Goal: Transaction & Acquisition: Purchase product/service

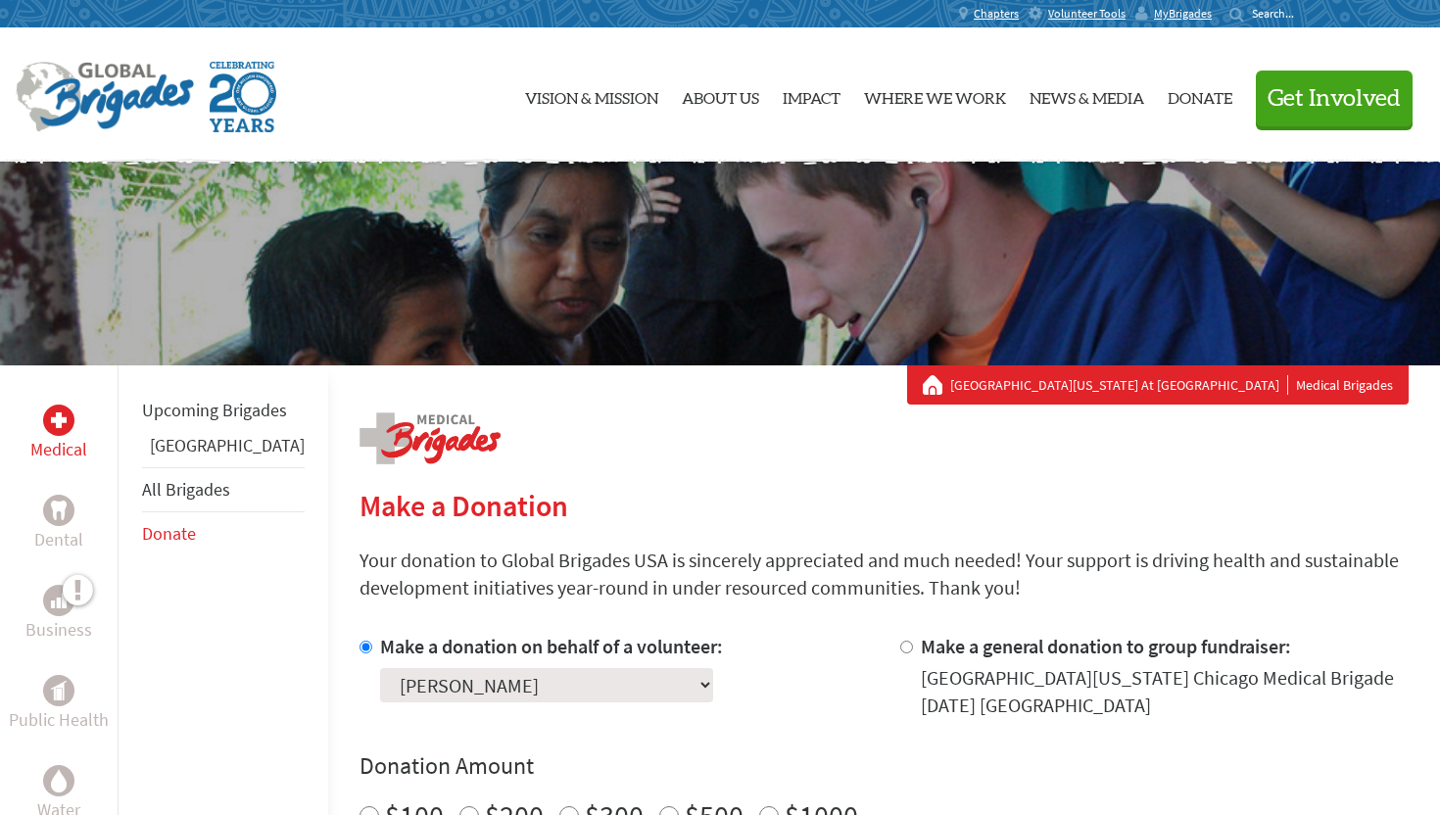
scroll to position [827, 0]
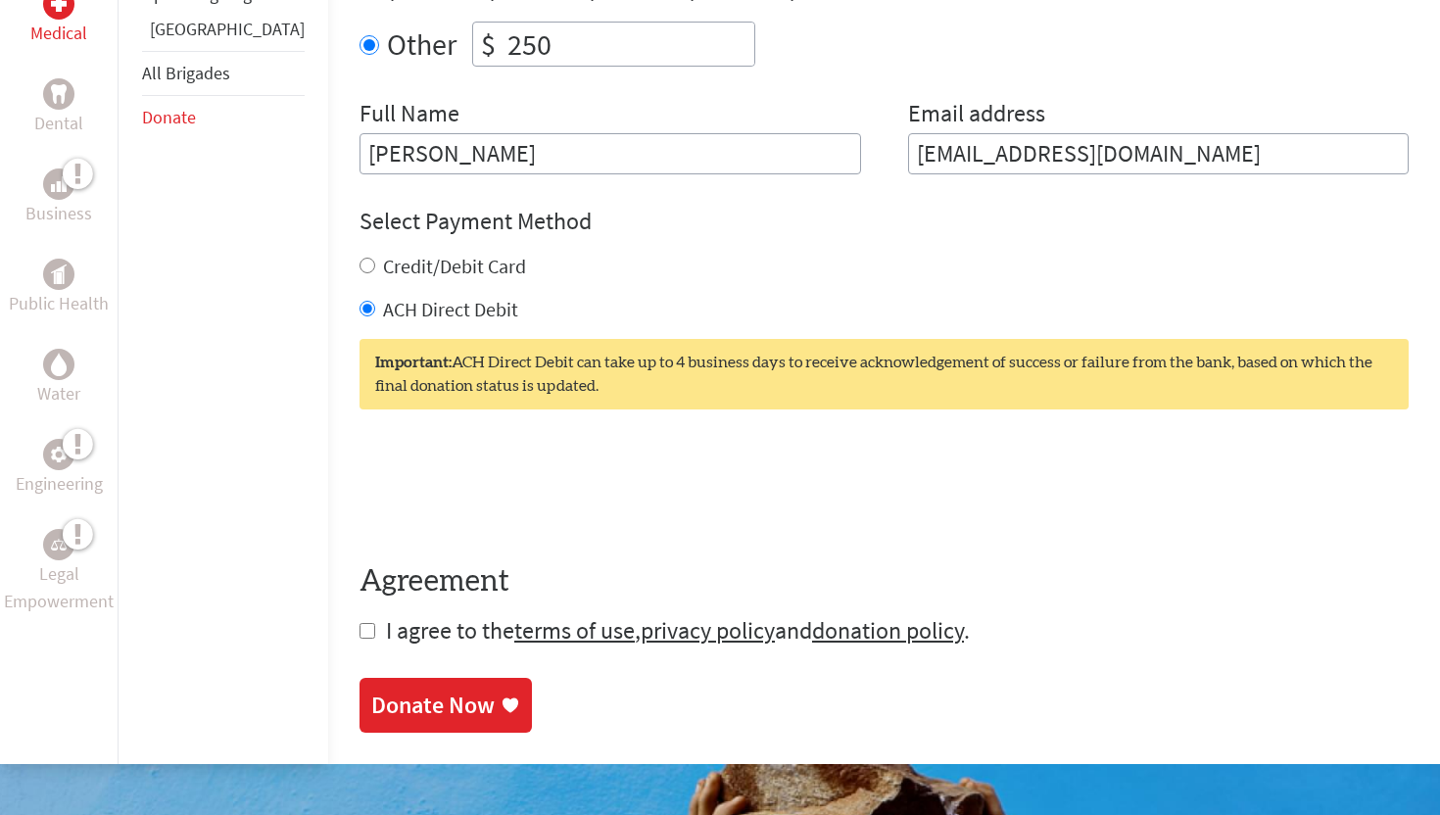
click at [359, 633] on input "checkbox" at bounding box center [367, 631] width 16 height 16
checkbox input "true"
click at [371, 702] on div "Donate Now" at bounding box center [432, 706] width 123 height 31
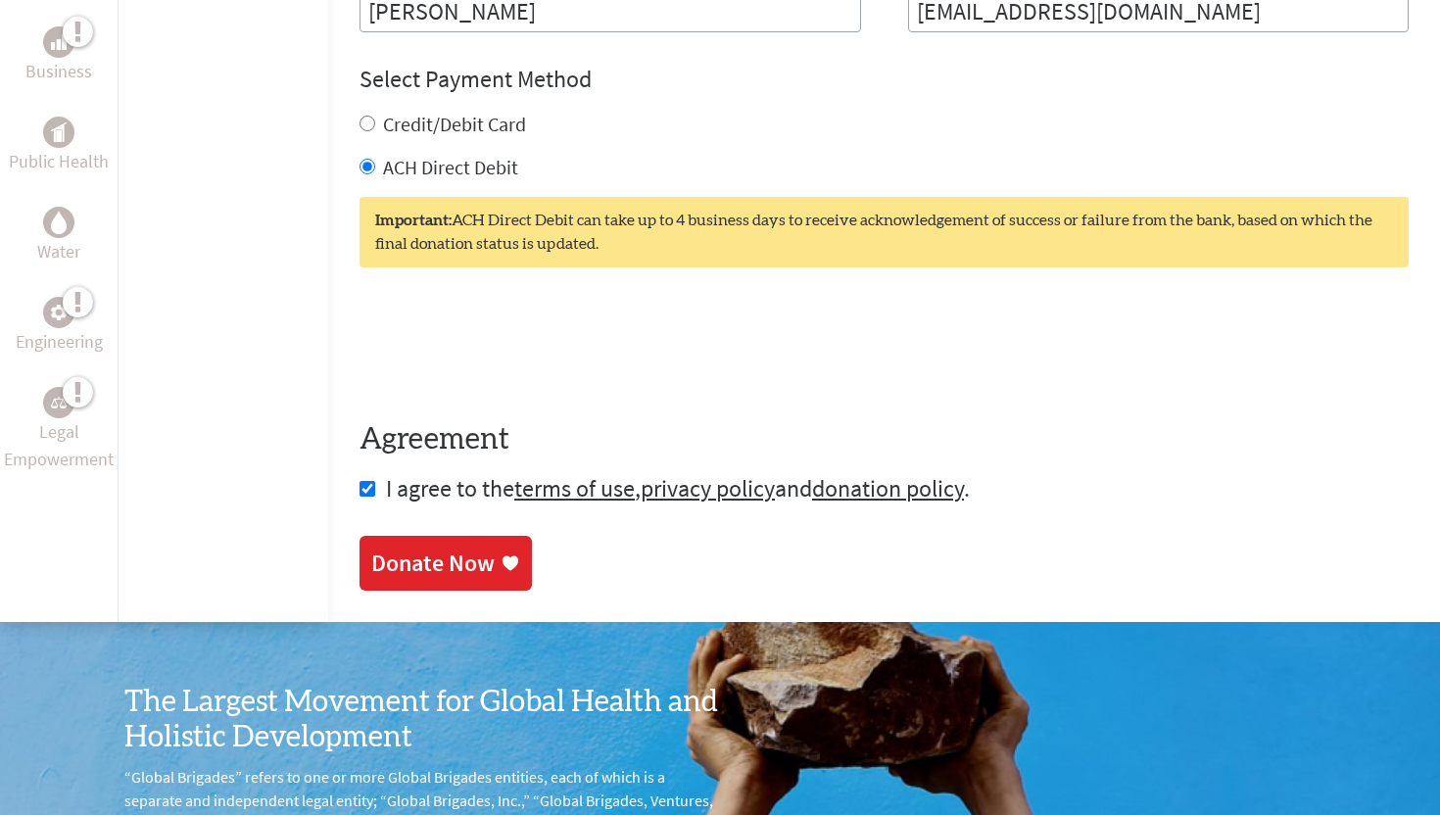
scroll to position [982, 0]
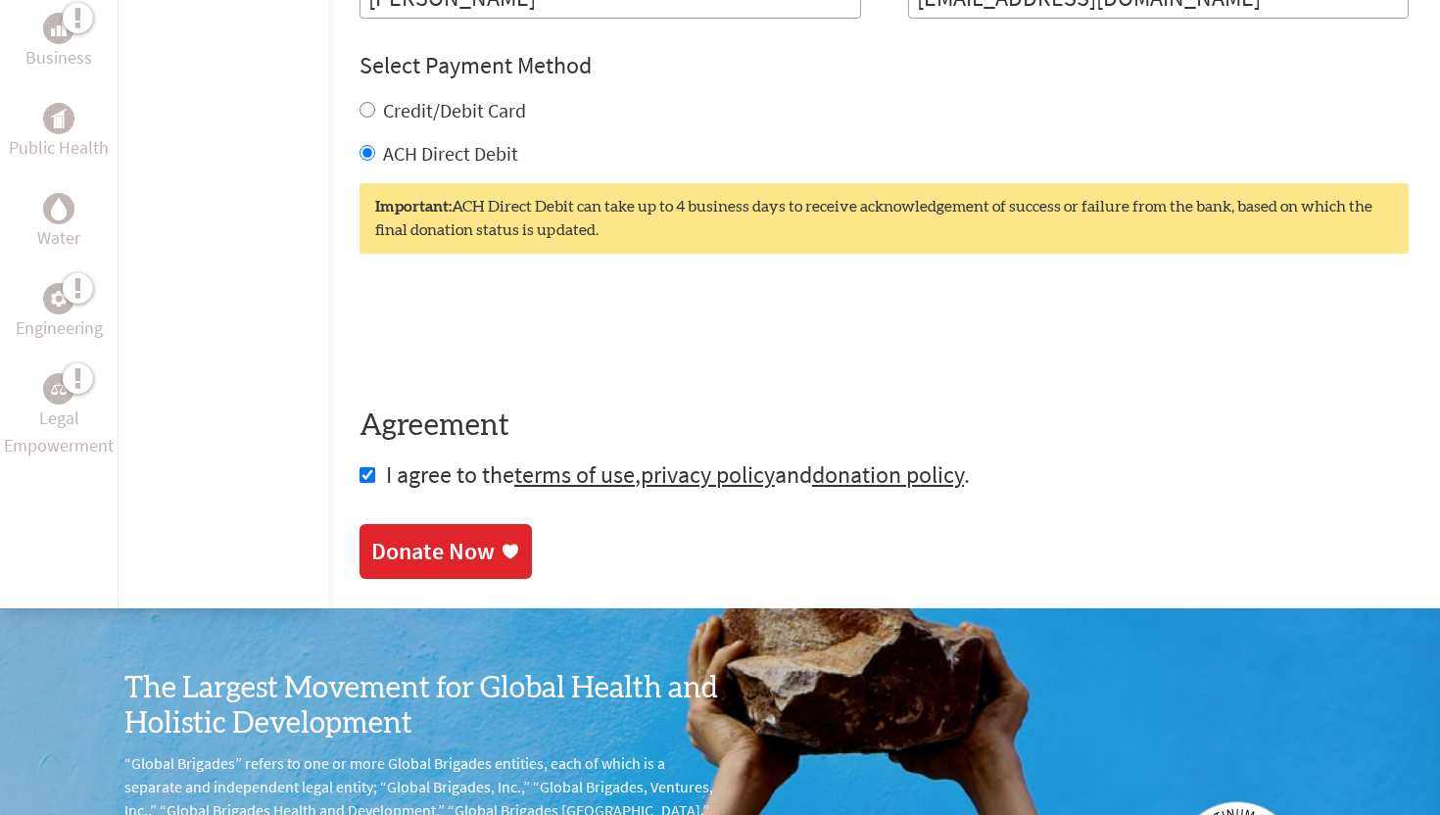
click at [399, 544] on div "Donate Now" at bounding box center [432, 551] width 123 height 31
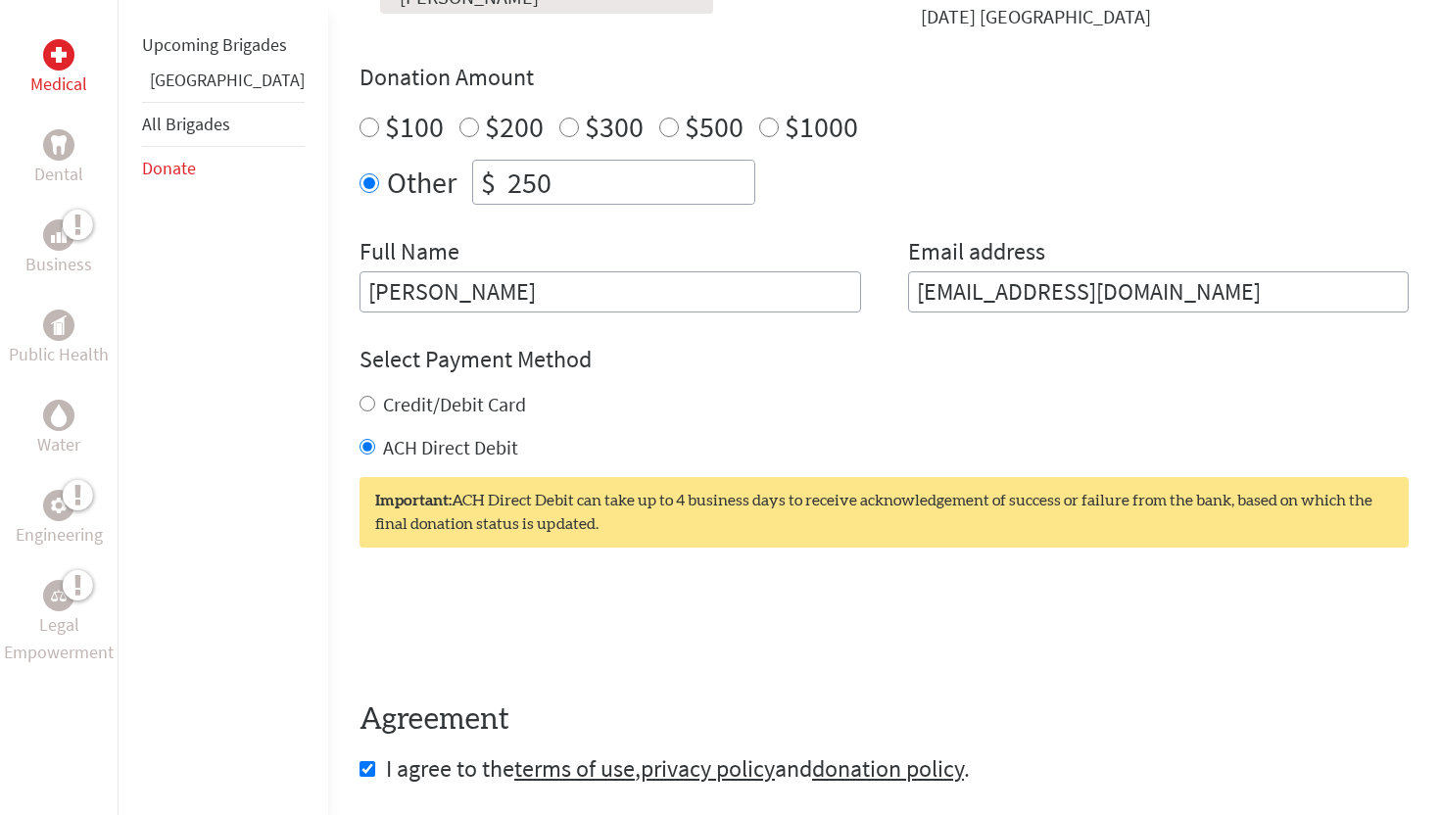
scroll to position [758, 0]
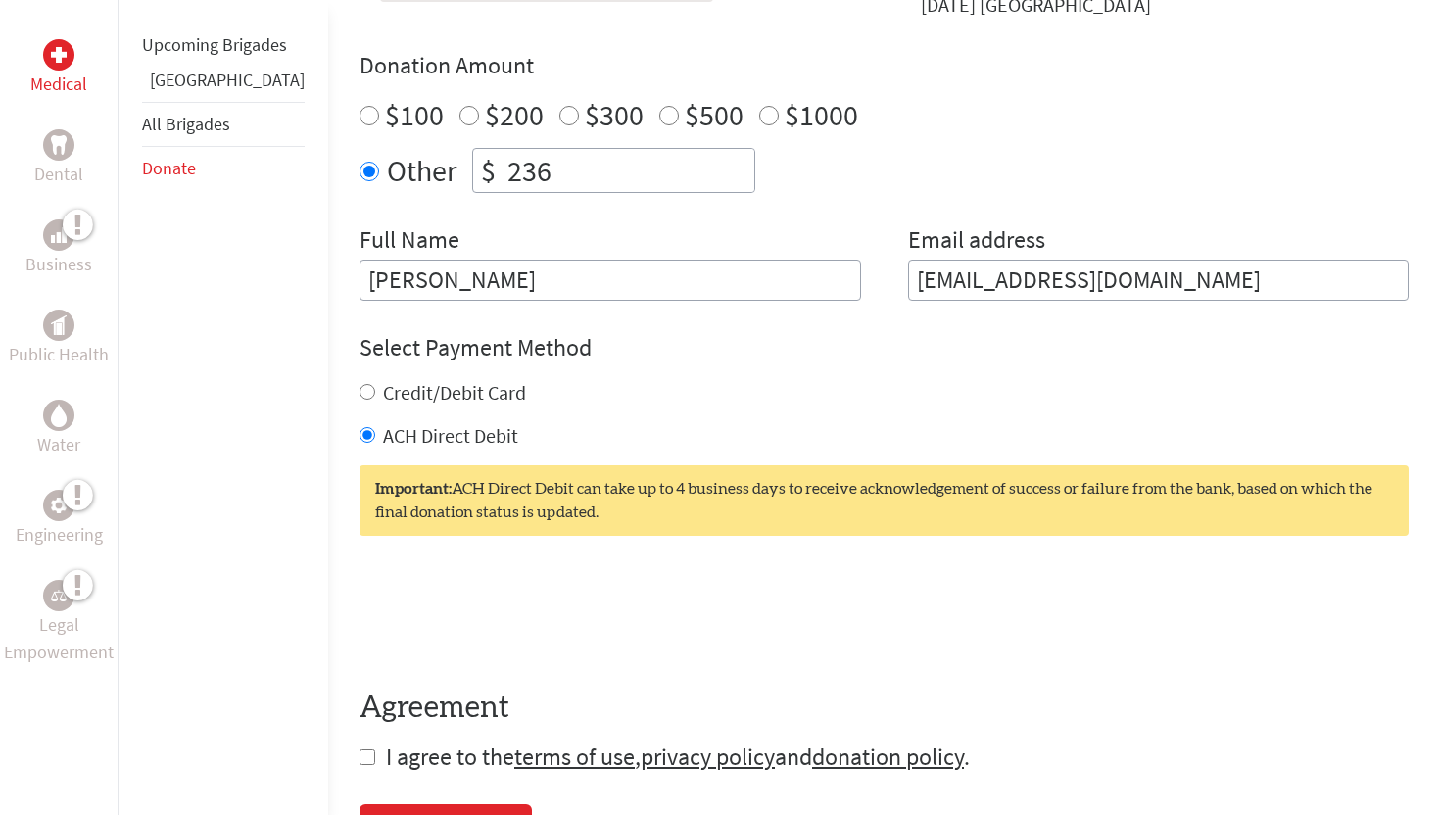
scroll to position [714, 0]
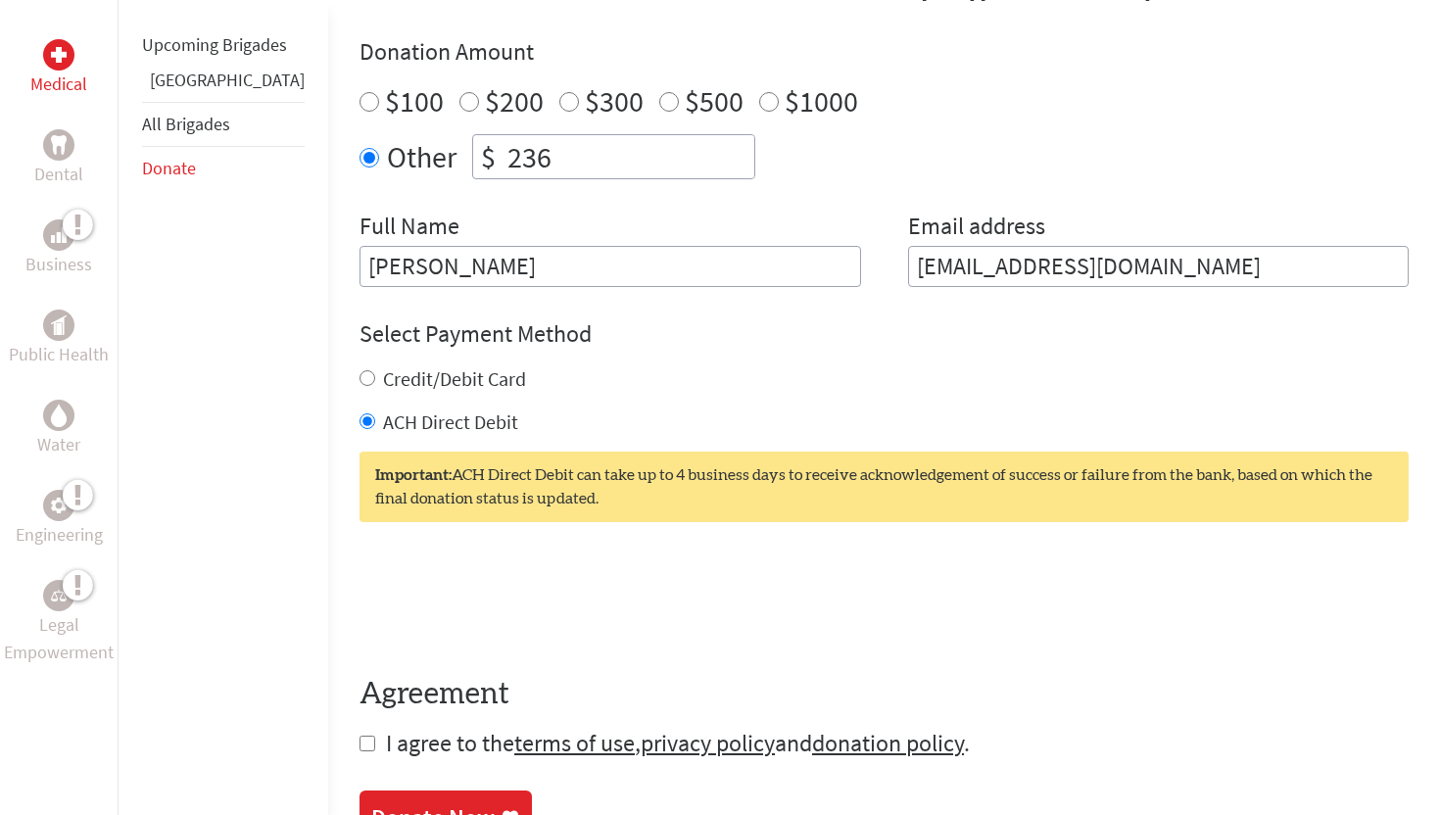
click at [359, 741] on input "checkbox" at bounding box center [367, 743] width 16 height 16
checkbox input "true"
click at [519, 161] on input "236" at bounding box center [628, 156] width 251 height 43
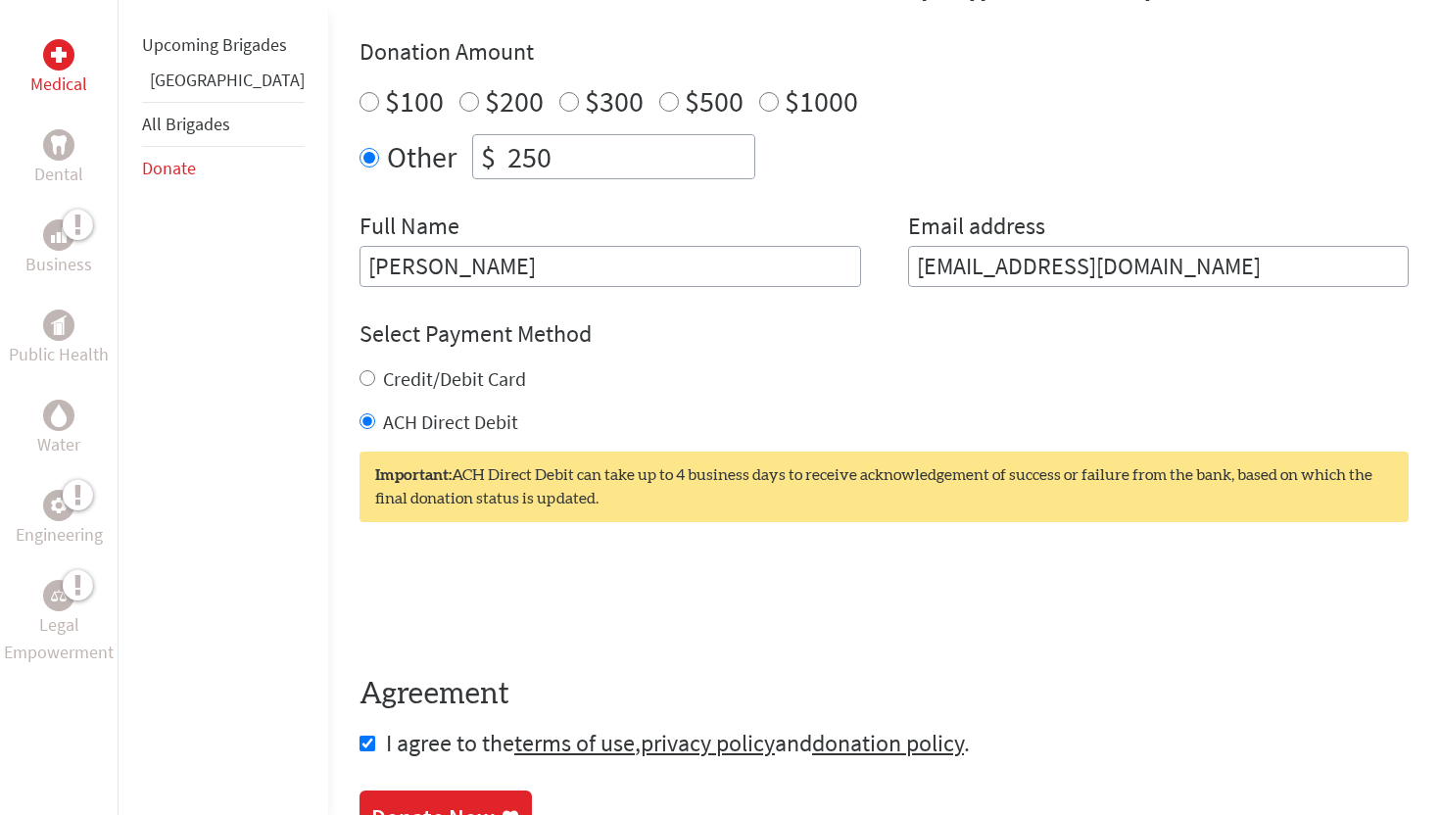
type input "250"
click at [939, 87] on div "$100 $200 $300 $500 $1000" at bounding box center [883, 100] width 1049 height 35
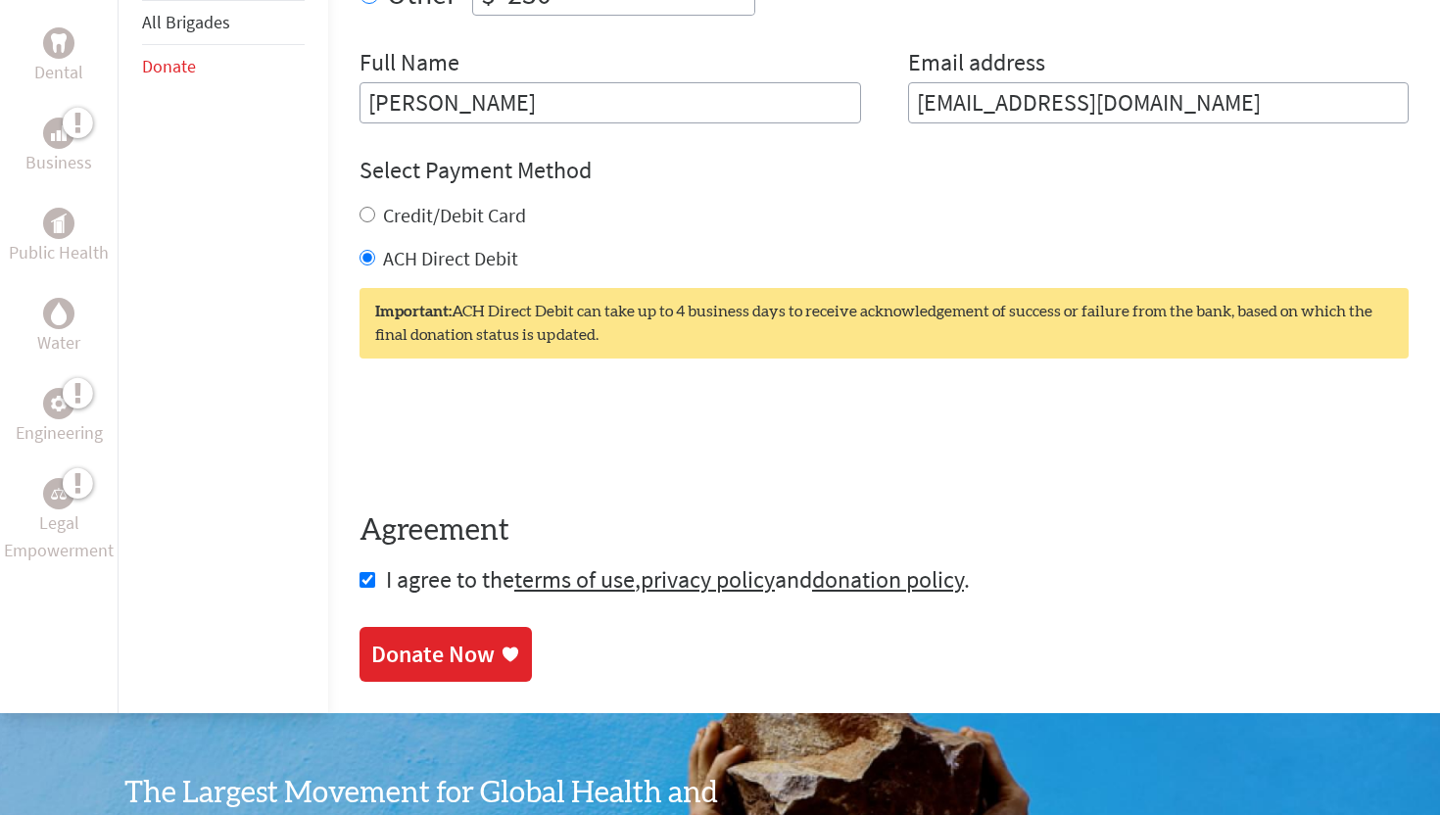
scroll to position [903, 0]
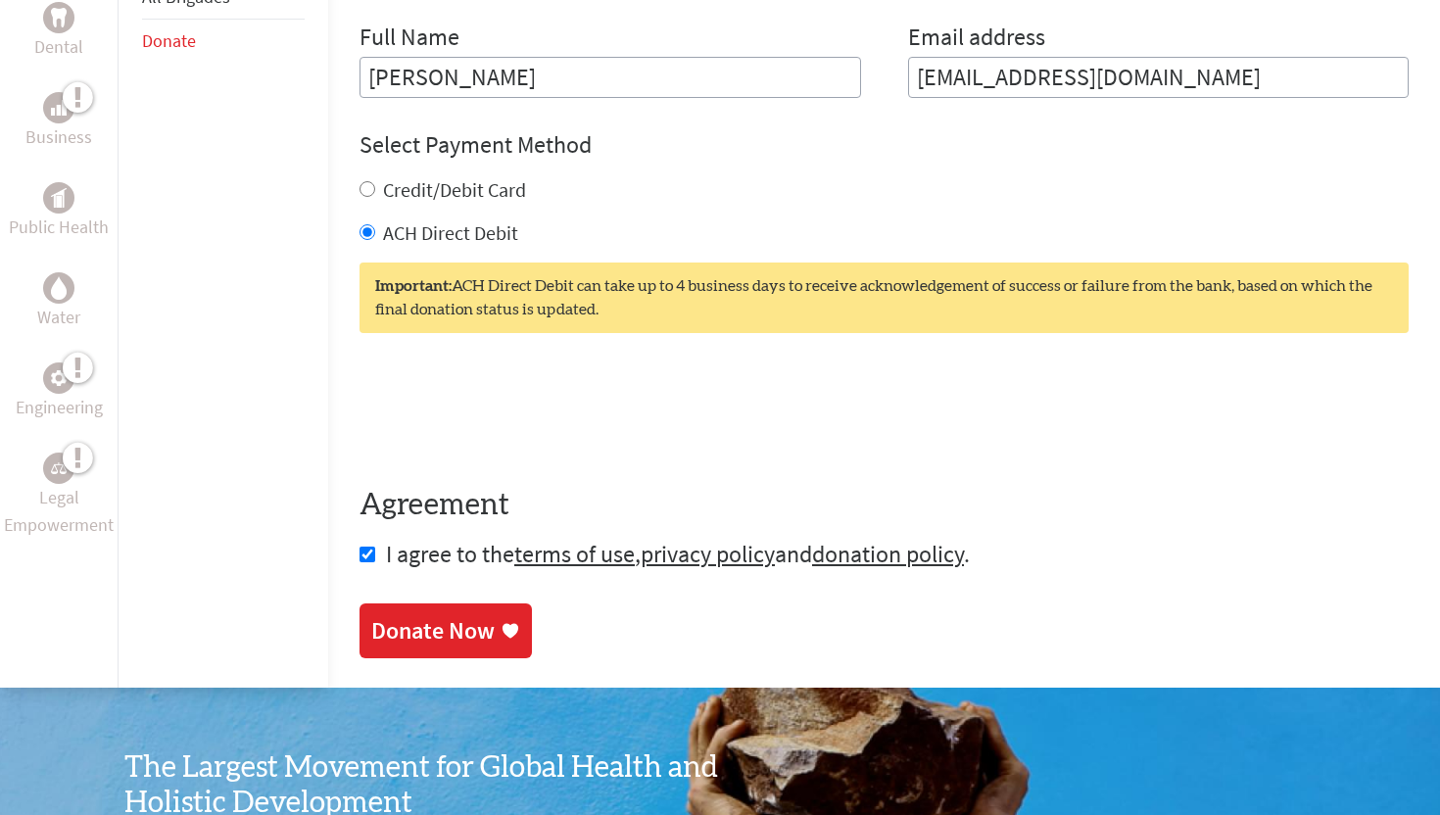
click at [392, 617] on div "Donate Now" at bounding box center [432, 630] width 123 height 31
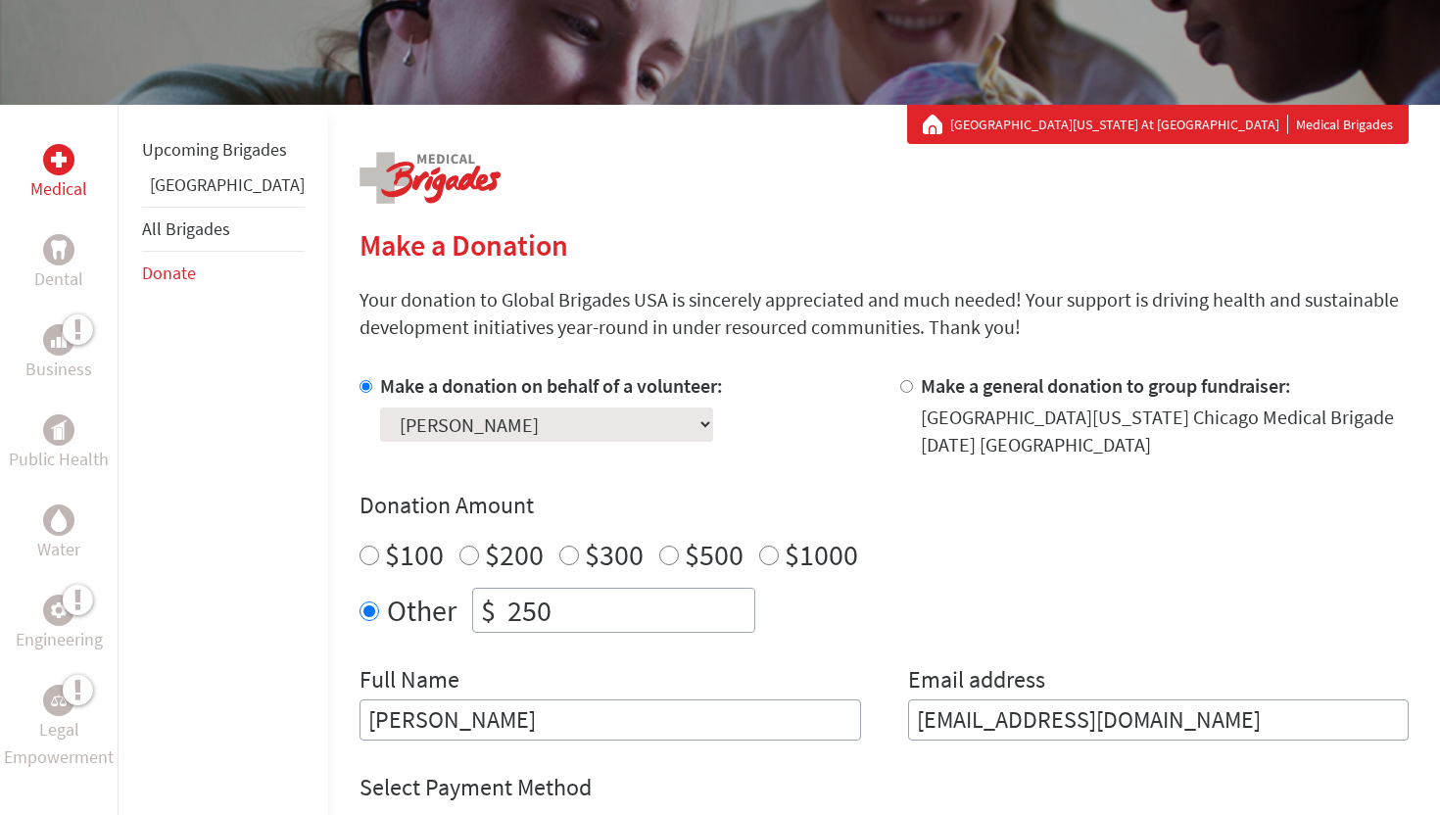
scroll to position [265, 0]
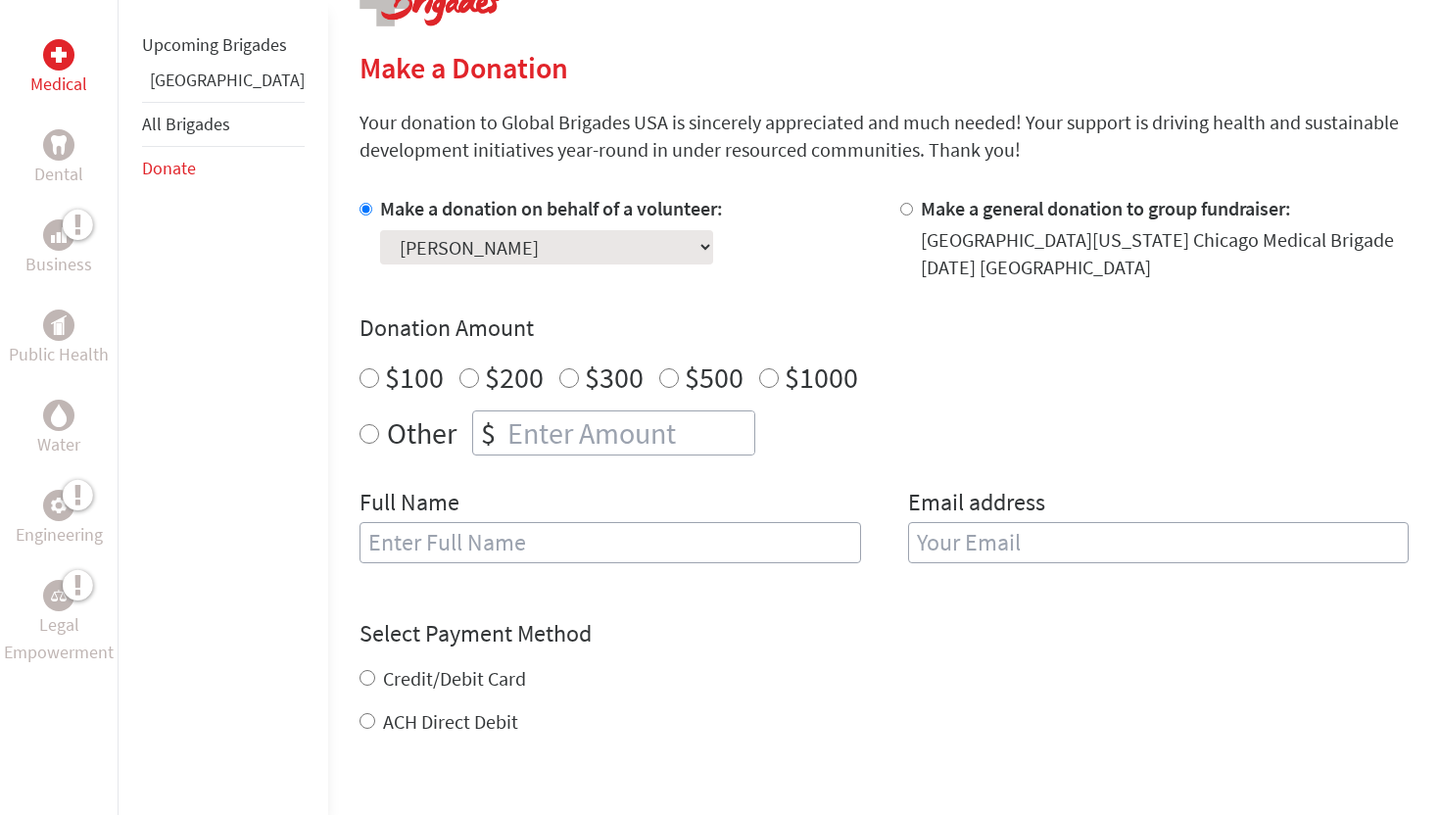
scroll to position [479, 0]
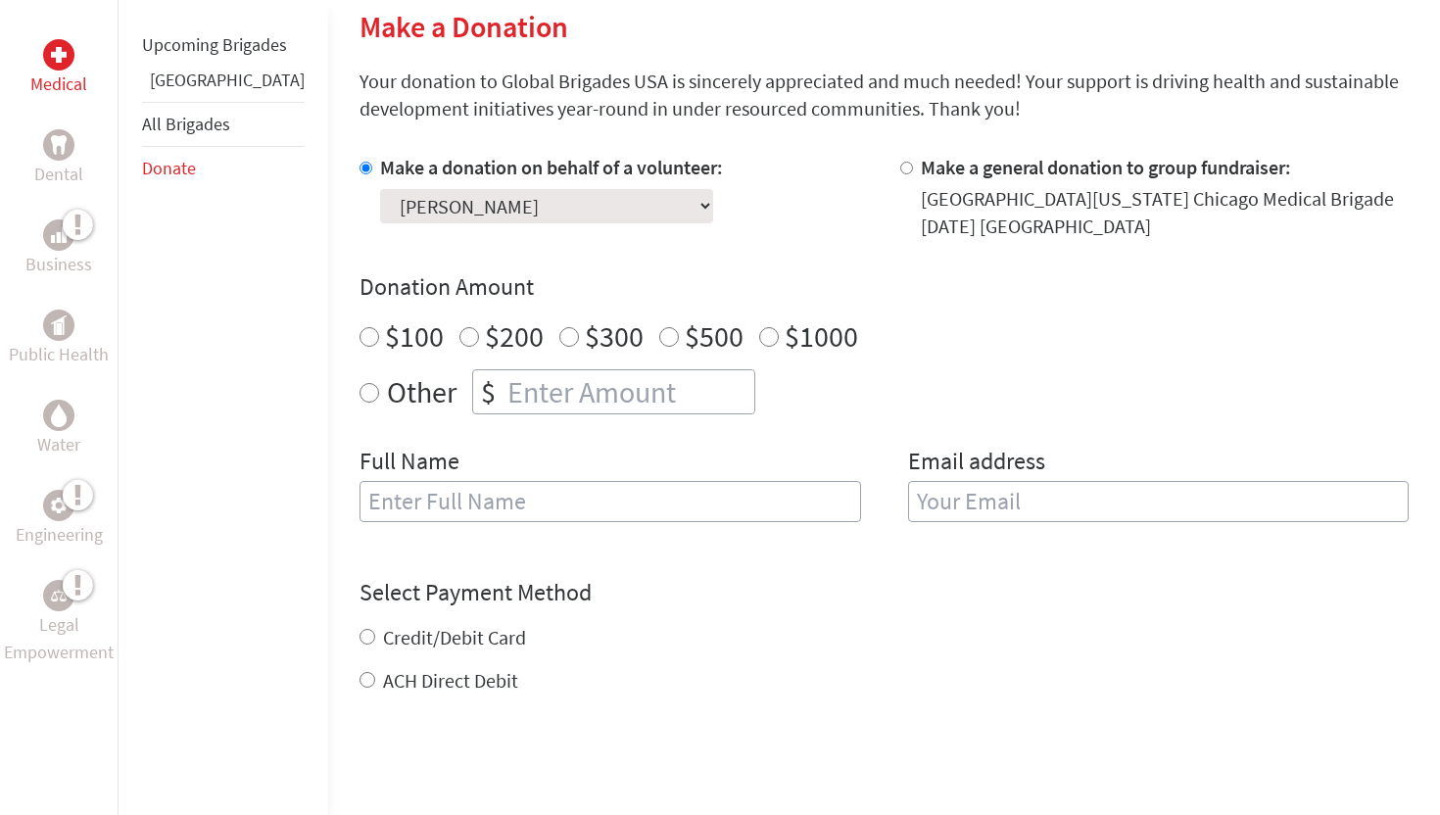
radio input "true"
click at [564, 380] on input "number" at bounding box center [628, 391] width 251 height 43
type input "250"
click at [423, 515] on input "text" at bounding box center [609, 501] width 501 height 41
type input "[PERSON_NAME]"
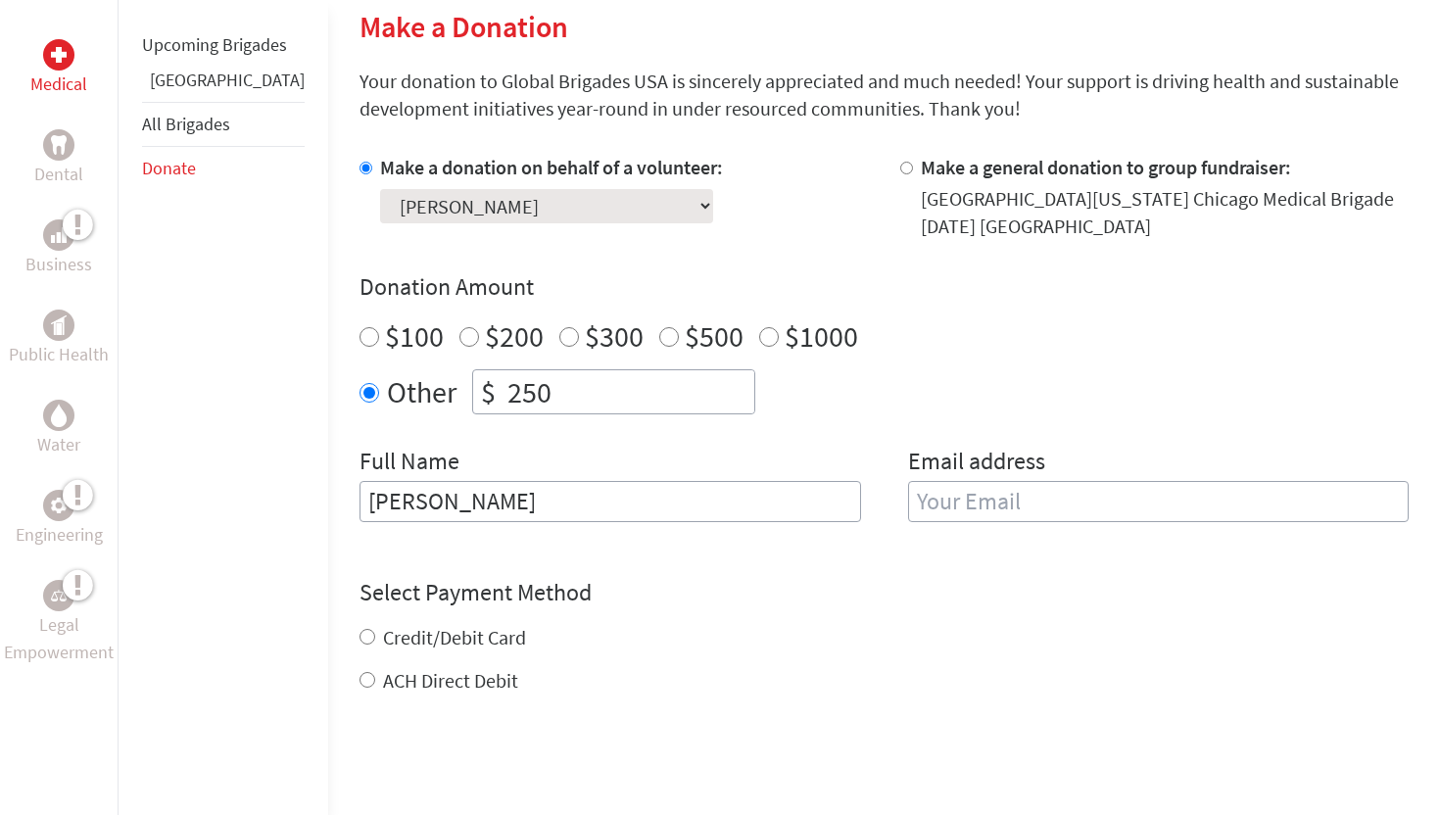
type input "[EMAIL_ADDRESS][DOMAIN_NAME]"
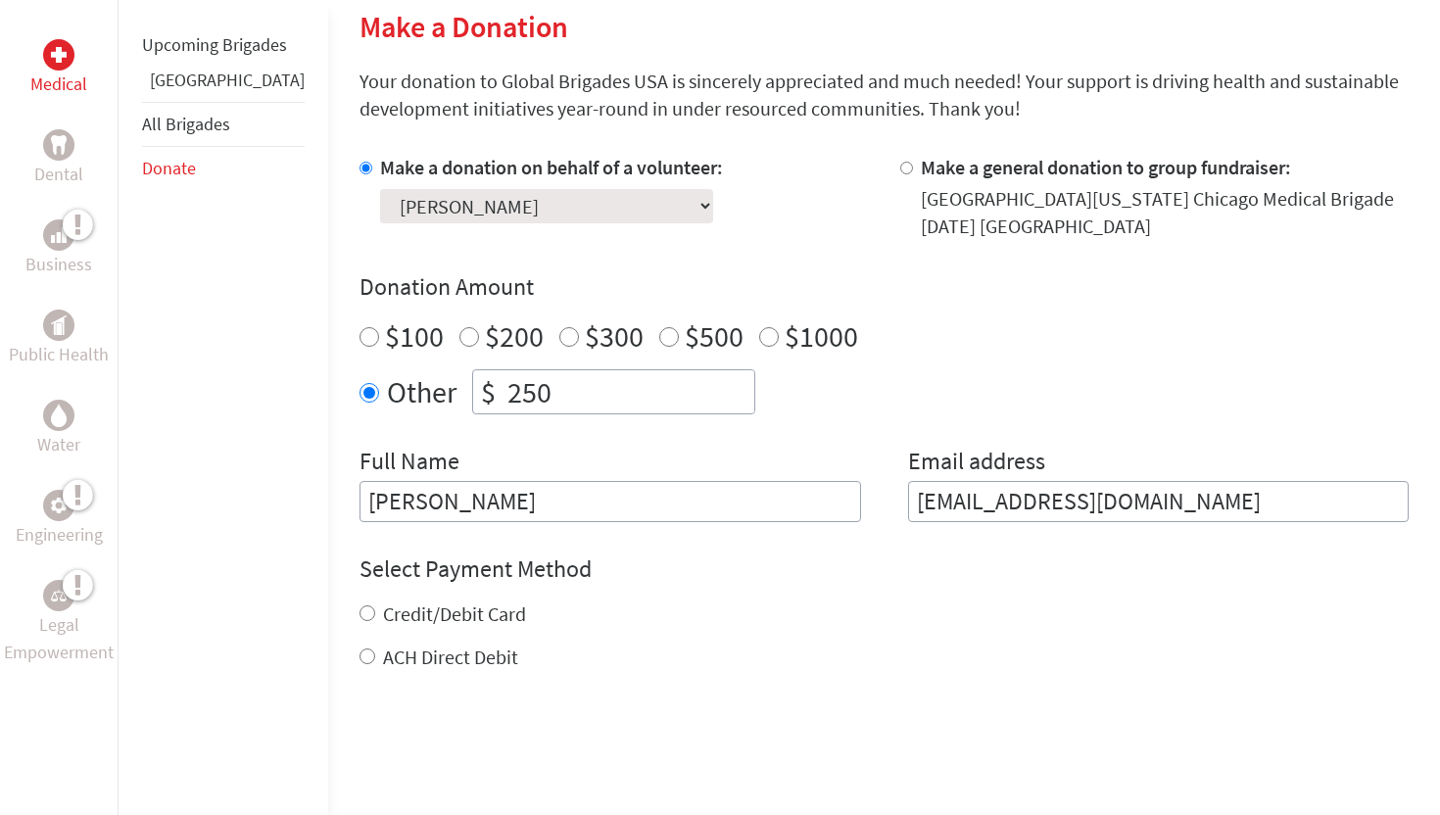
click at [383, 666] on label "ACH Direct Debit" at bounding box center [450, 656] width 135 height 24
click at [365, 664] on input "ACH Direct Debit" at bounding box center [367, 656] width 16 height 16
radio input "true"
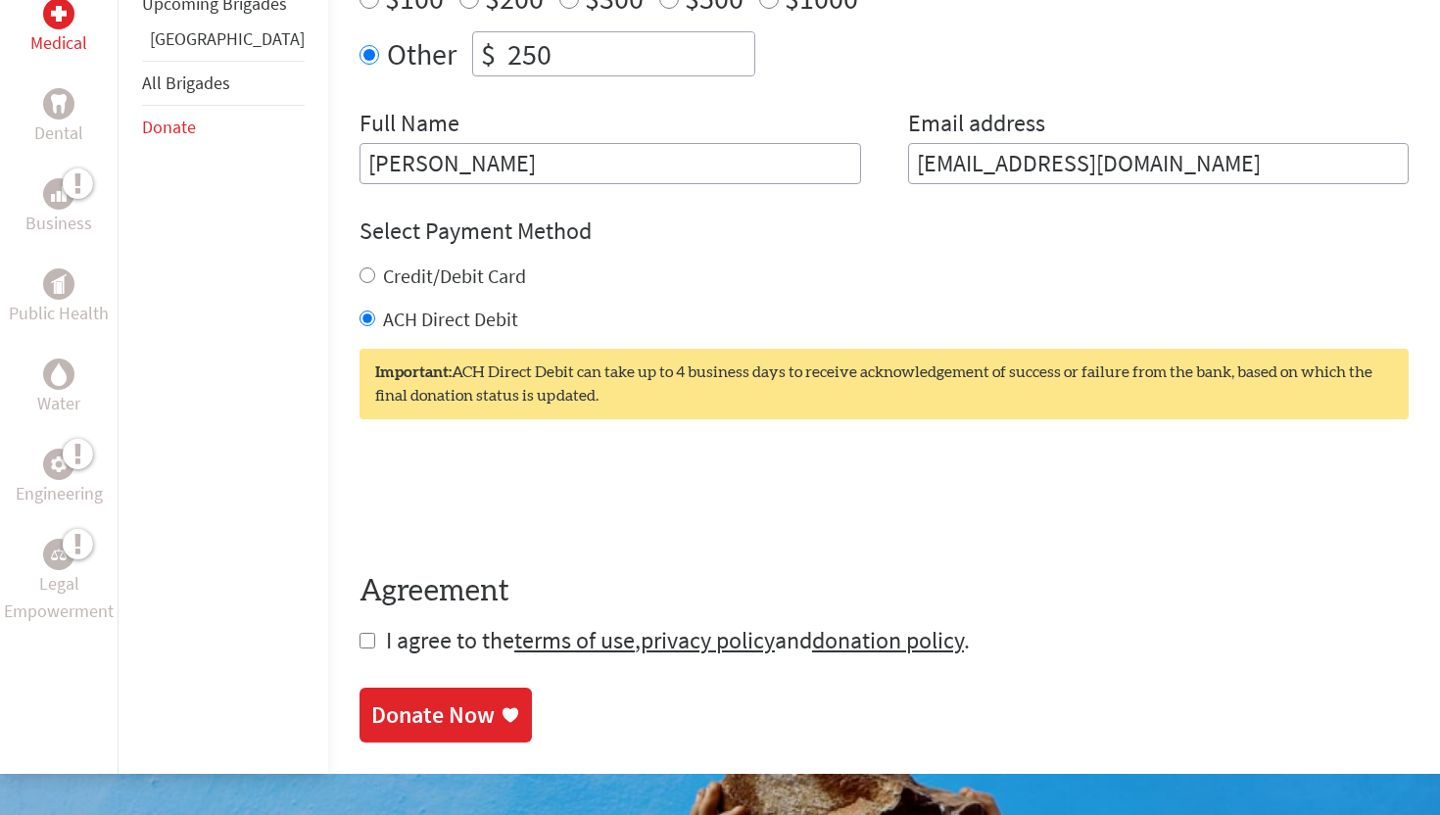
scroll to position [838, 0]
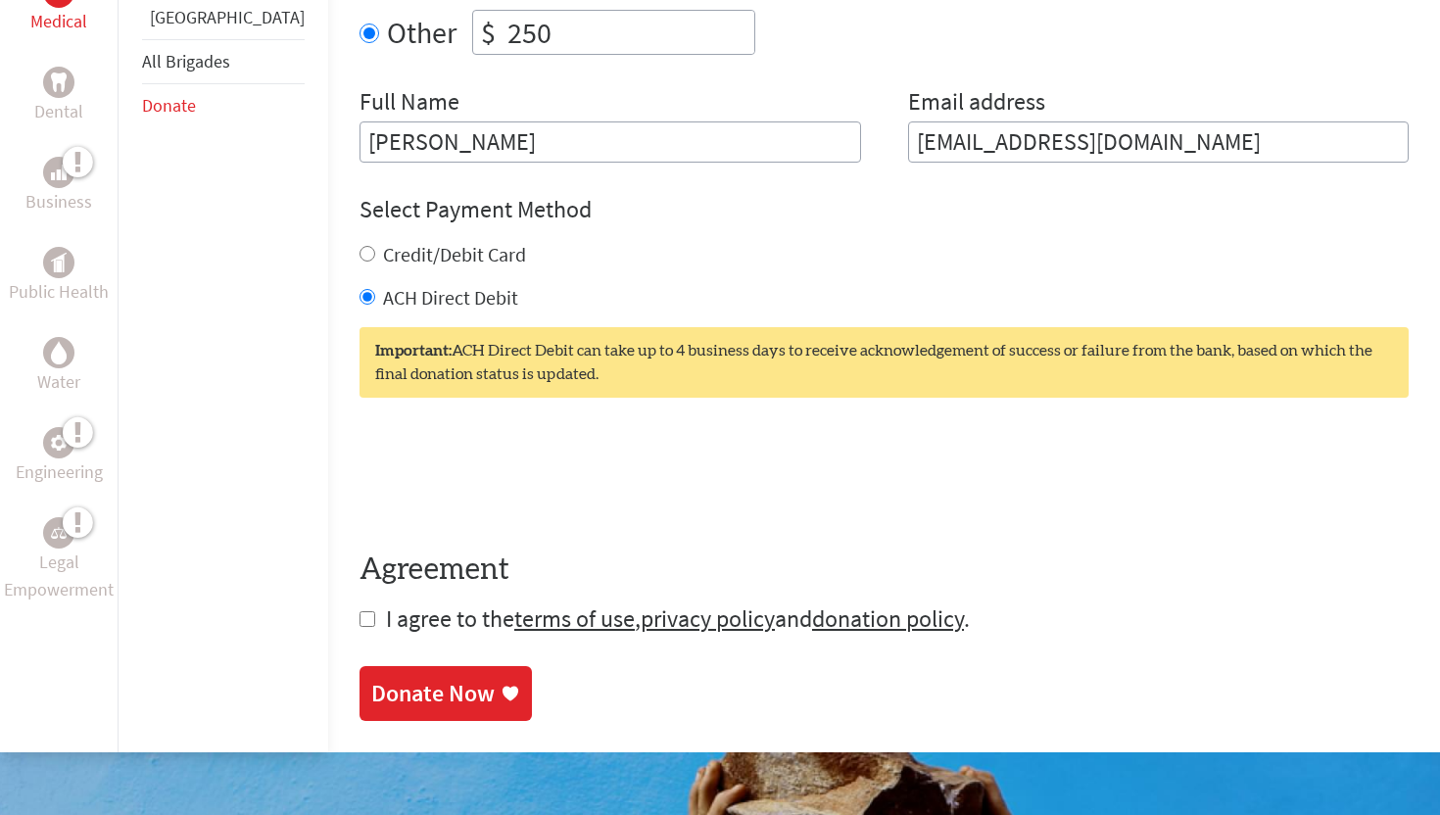
click at [359, 626] on input "checkbox" at bounding box center [367, 619] width 16 height 16
checkbox input "true"
click at [371, 693] on div "Donate Now" at bounding box center [432, 695] width 123 height 31
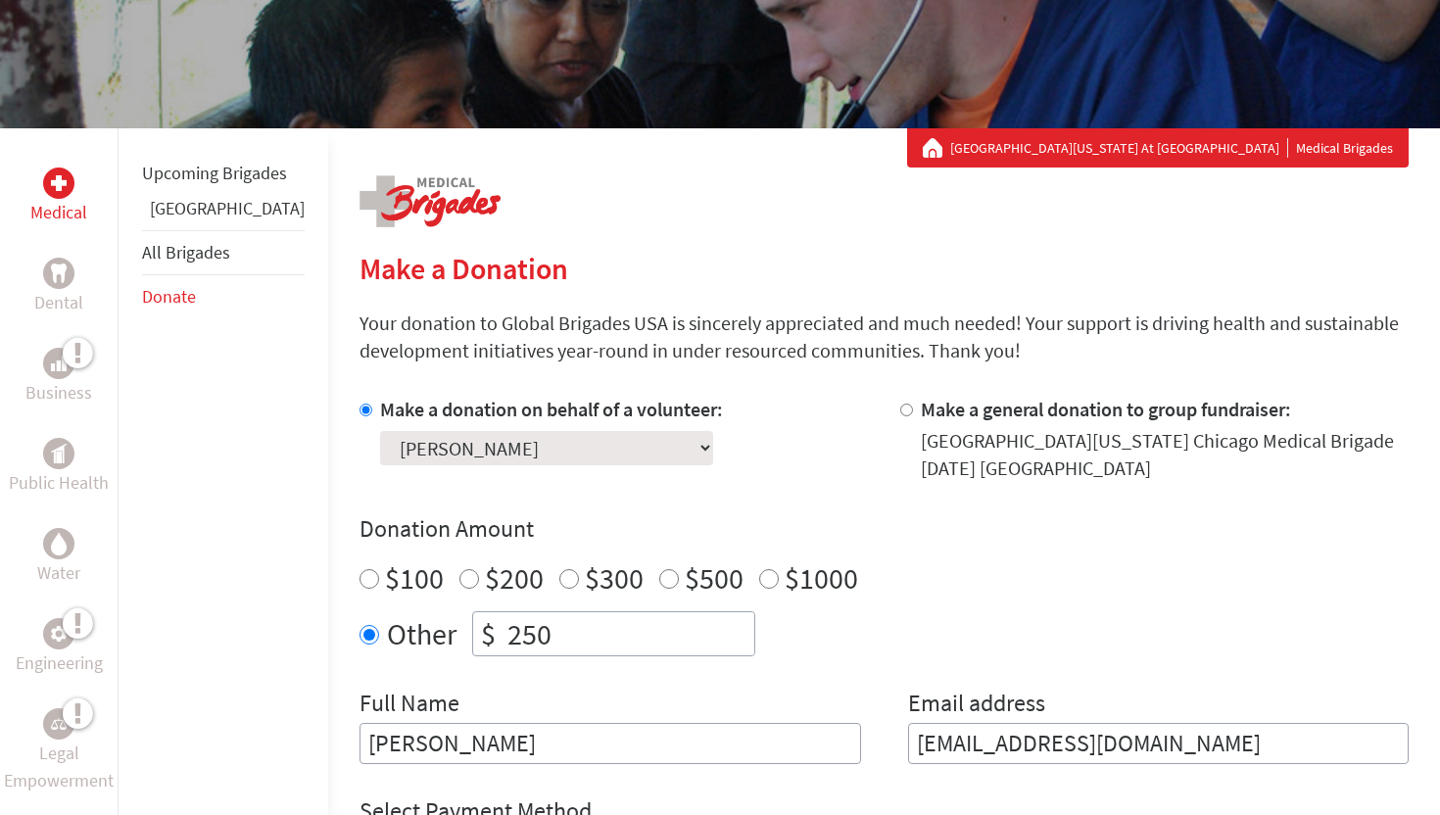
scroll to position [241, 0]
